Goal: Check status: Check status

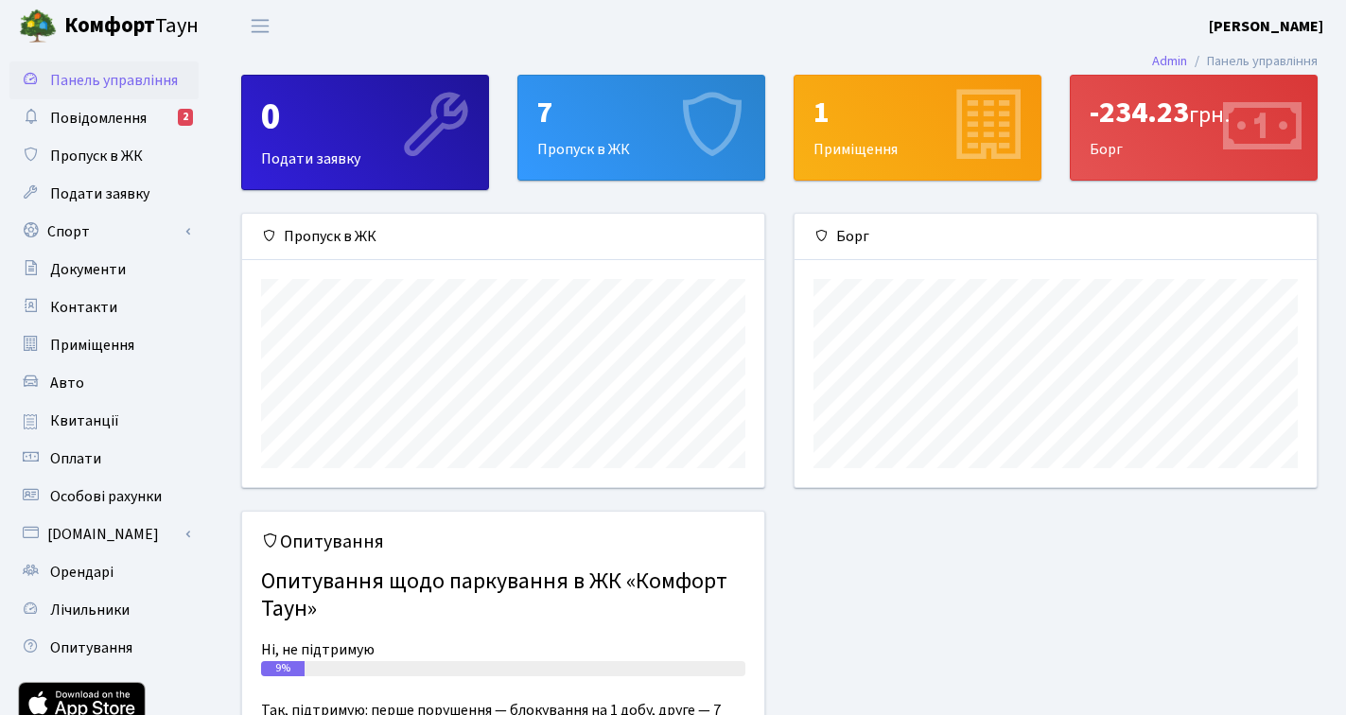
scroll to position [273, 522]
click at [117, 421] on link "Квитанції" at bounding box center [103, 421] width 189 height 38
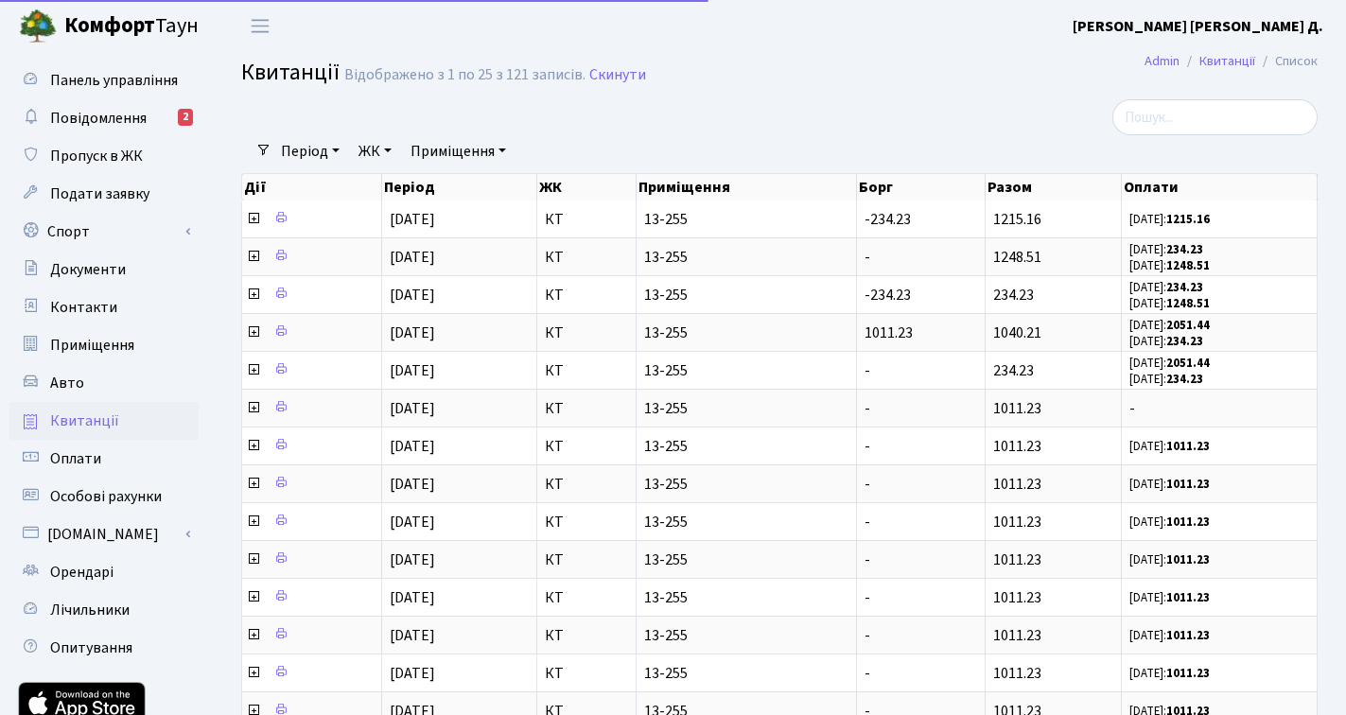
select select "25"
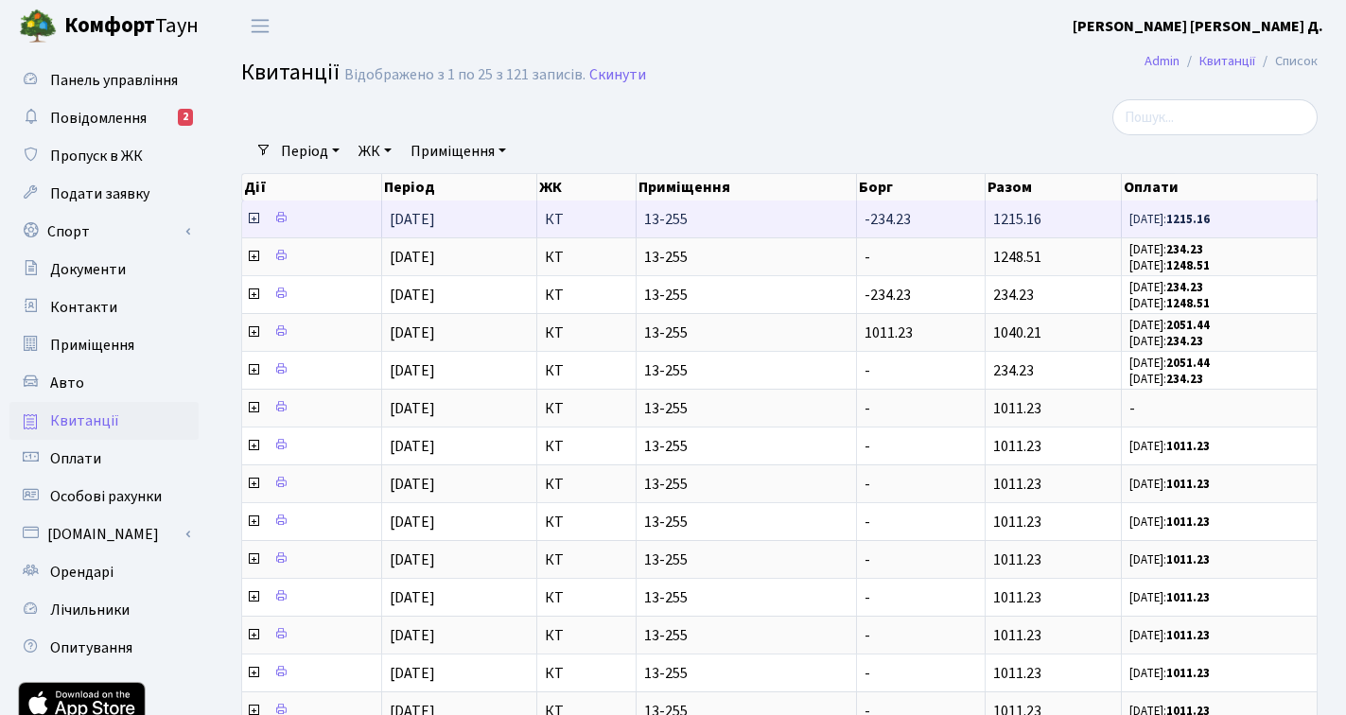
click at [254, 218] on icon at bounding box center [253, 218] width 15 height 15
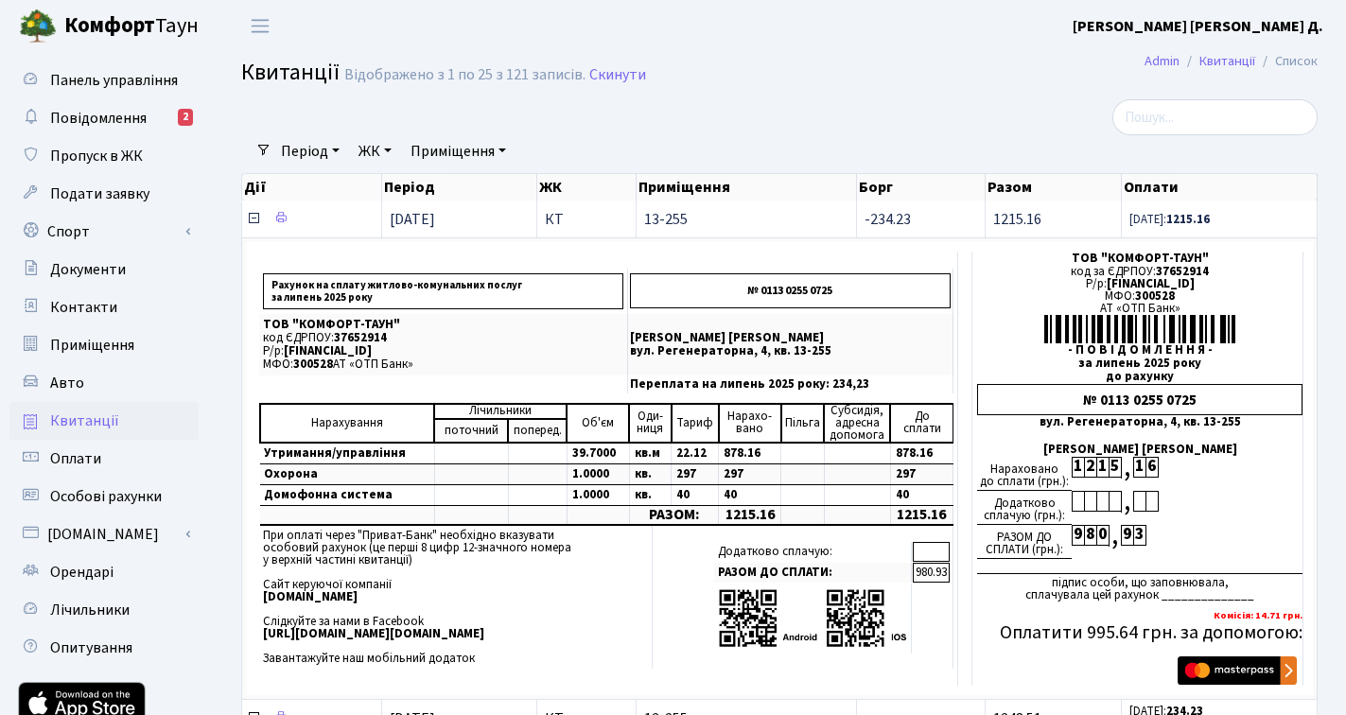
click at [254, 218] on icon at bounding box center [253, 218] width 15 height 15
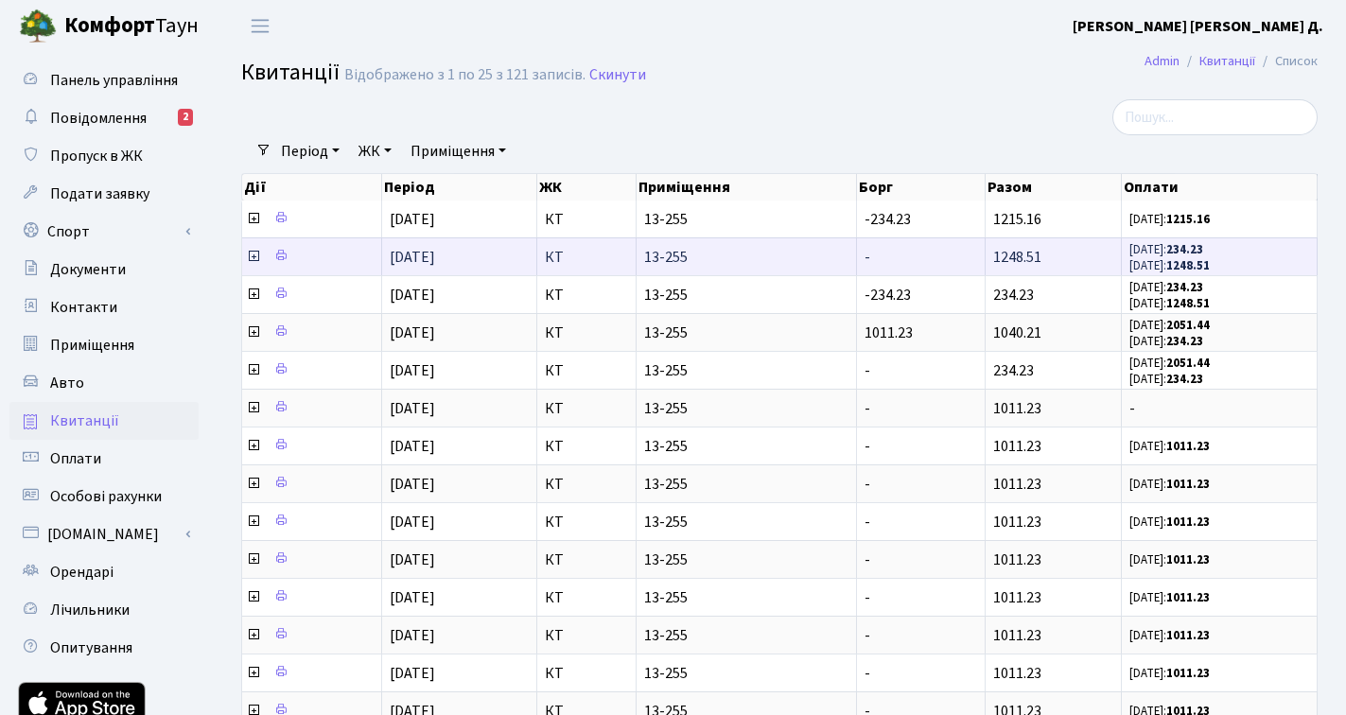
click at [255, 258] on icon at bounding box center [253, 256] width 15 height 15
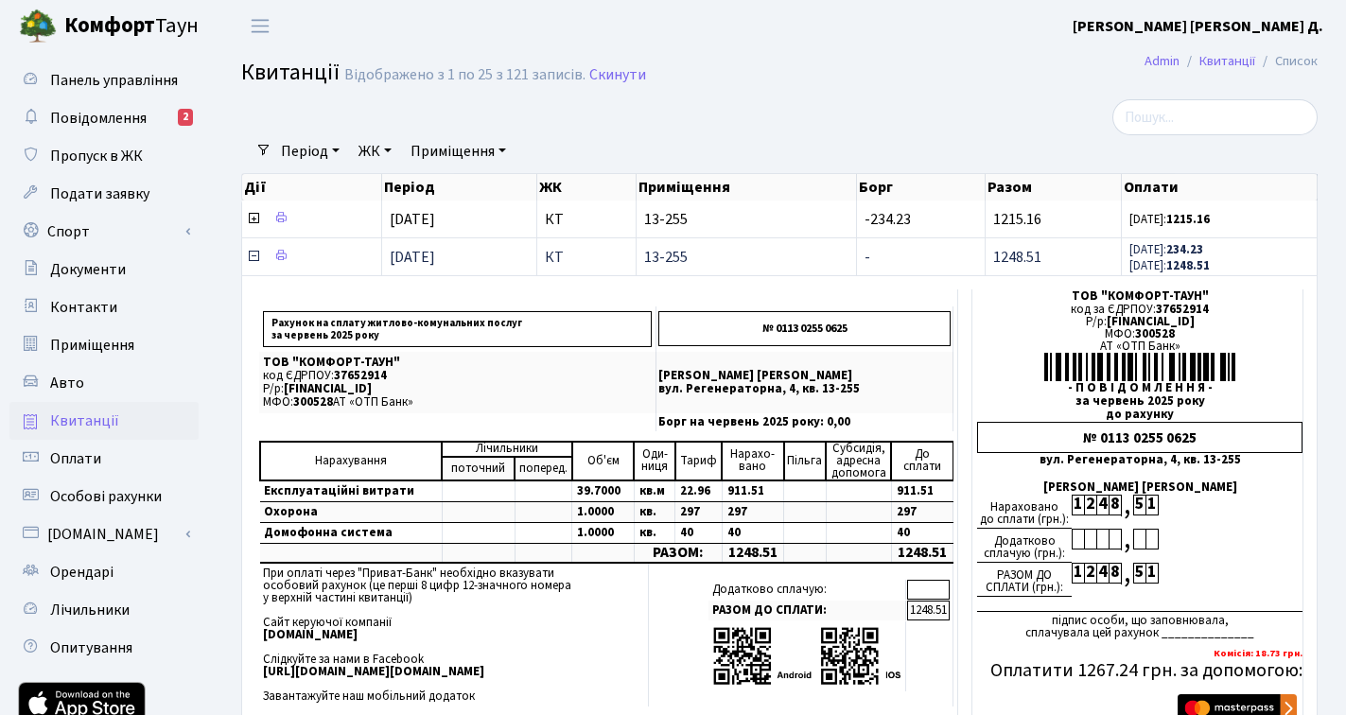
click at [255, 258] on icon at bounding box center [253, 256] width 15 height 15
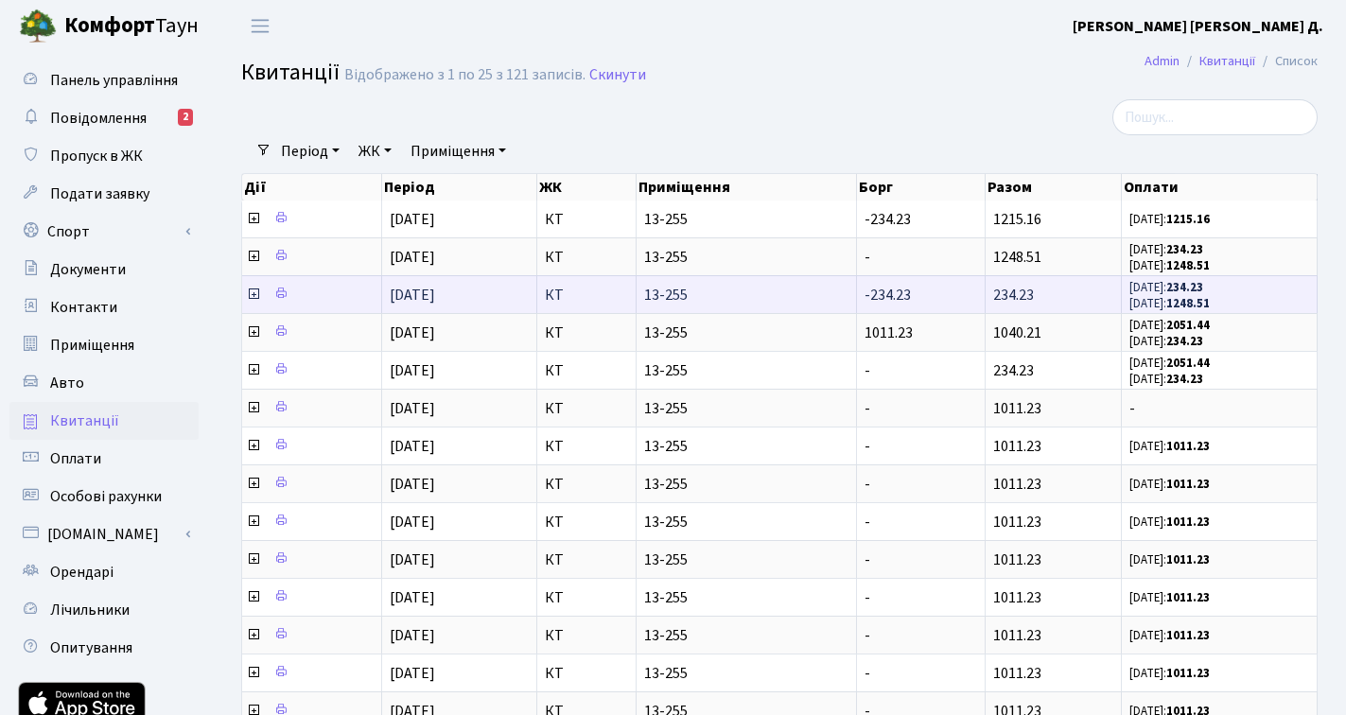
click at [257, 297] on icon at bounding box center [253, 294] width 15 height 15
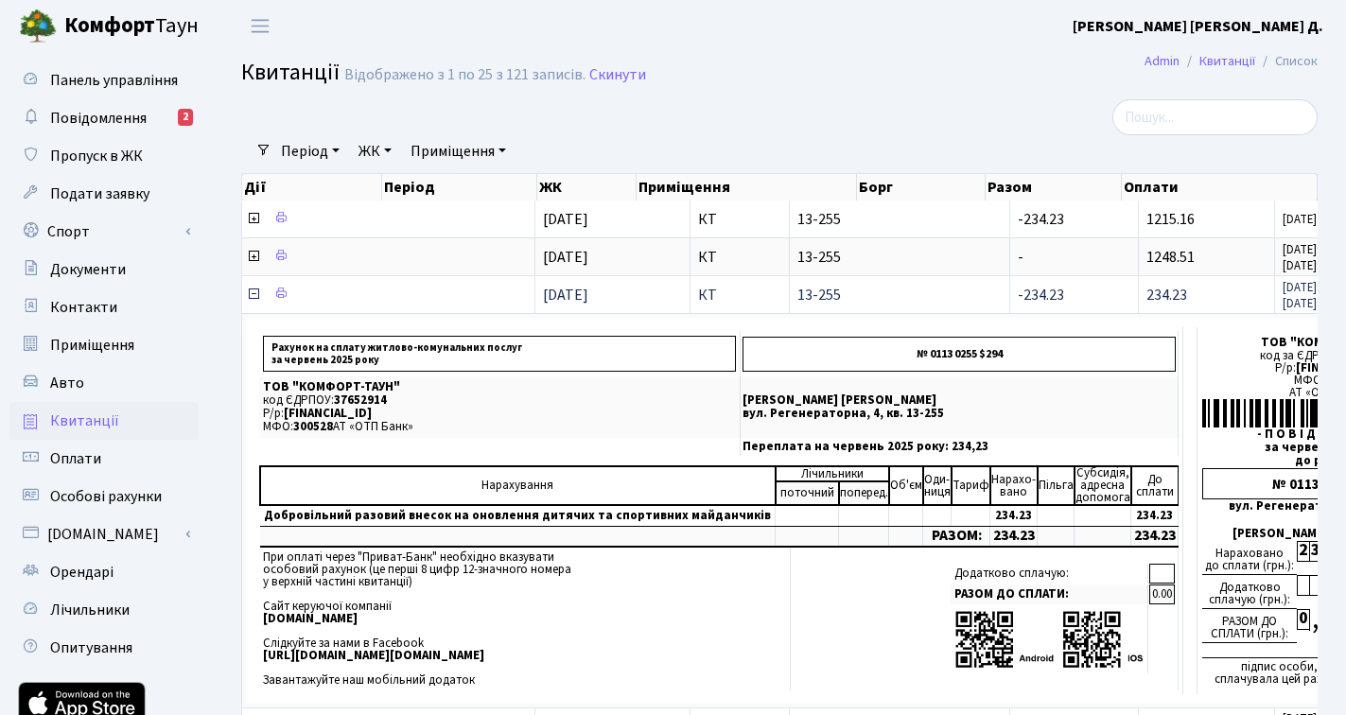
click at [257, 297] on icon at bounding box center [253, 294] width 15 height 15
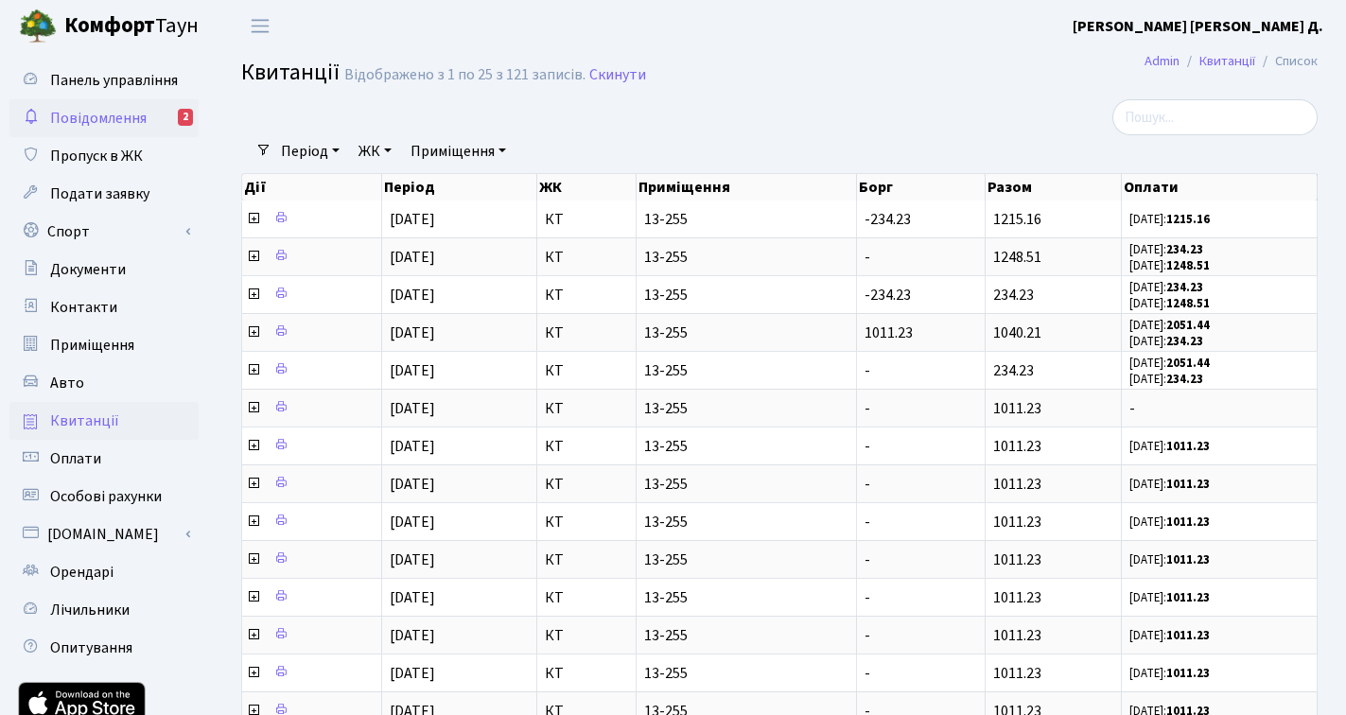
click at [92, 121] on span "Повідомлення" at bounding box center [98, 118] width 97 height 21
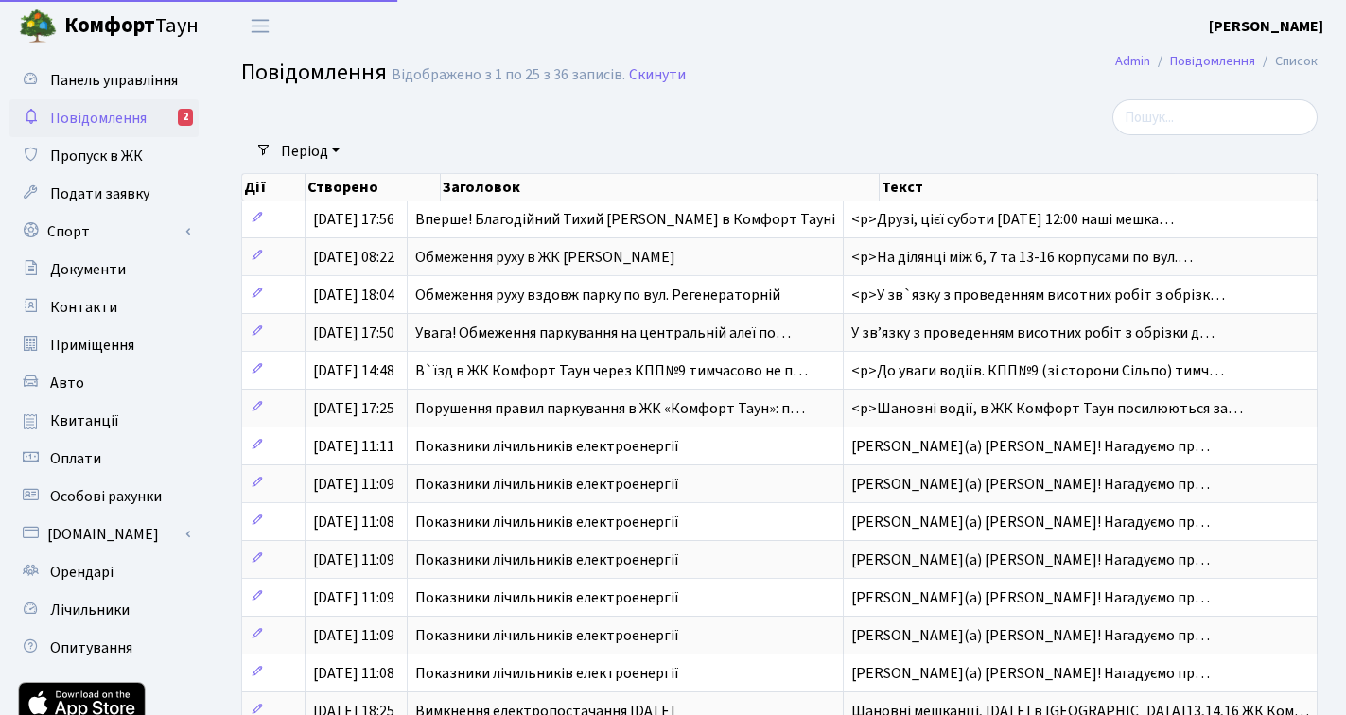
select select "25"
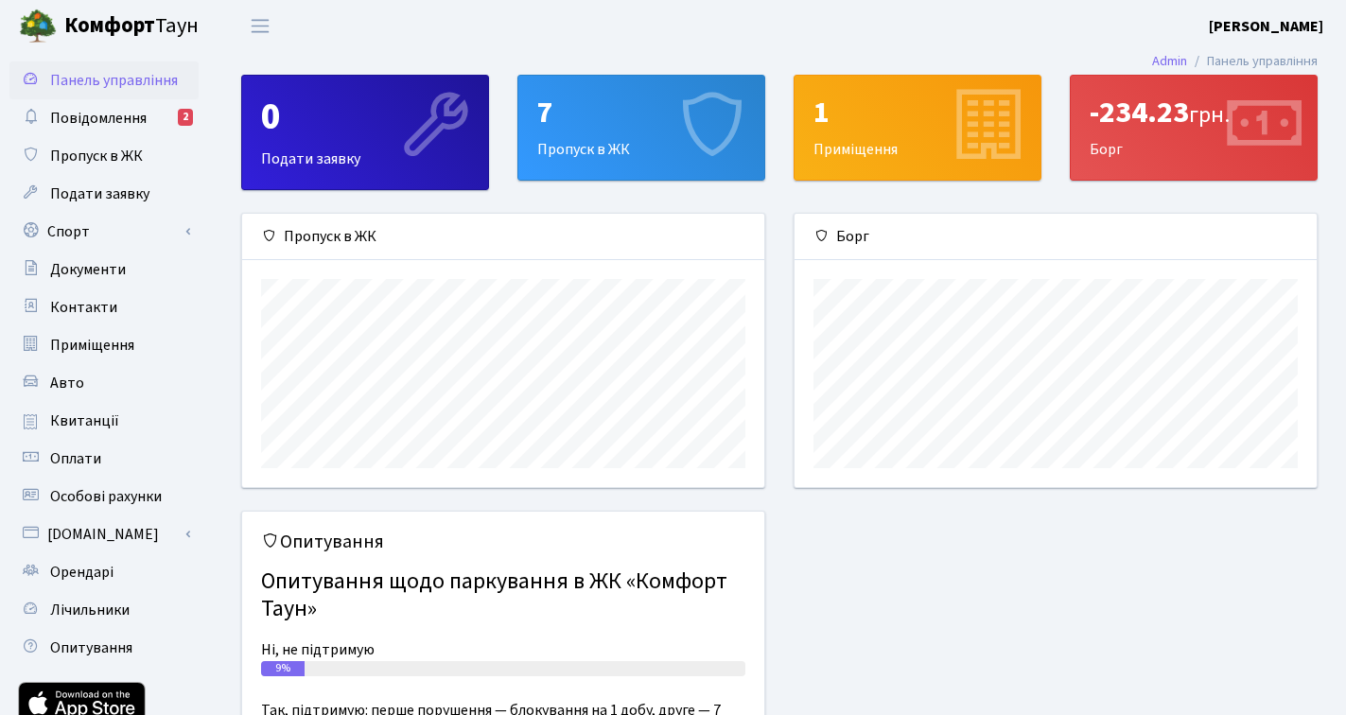
scroll to position [273, 522]
